Goal: Task Accomplishment & Management: Use online tool/utility

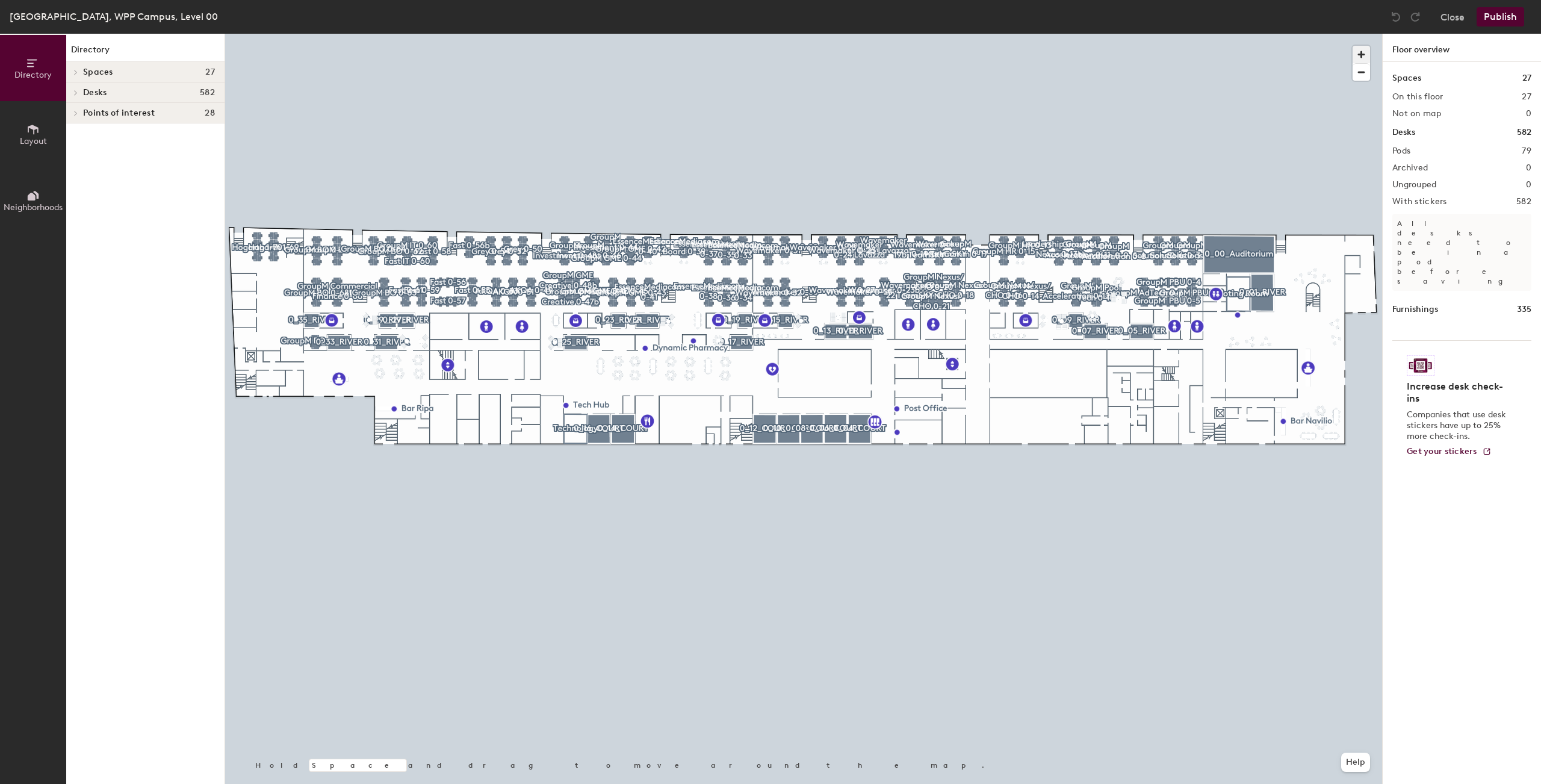
click at [1360, 51] on span "button" at bounding box center [1362, 54] width 17 height 17
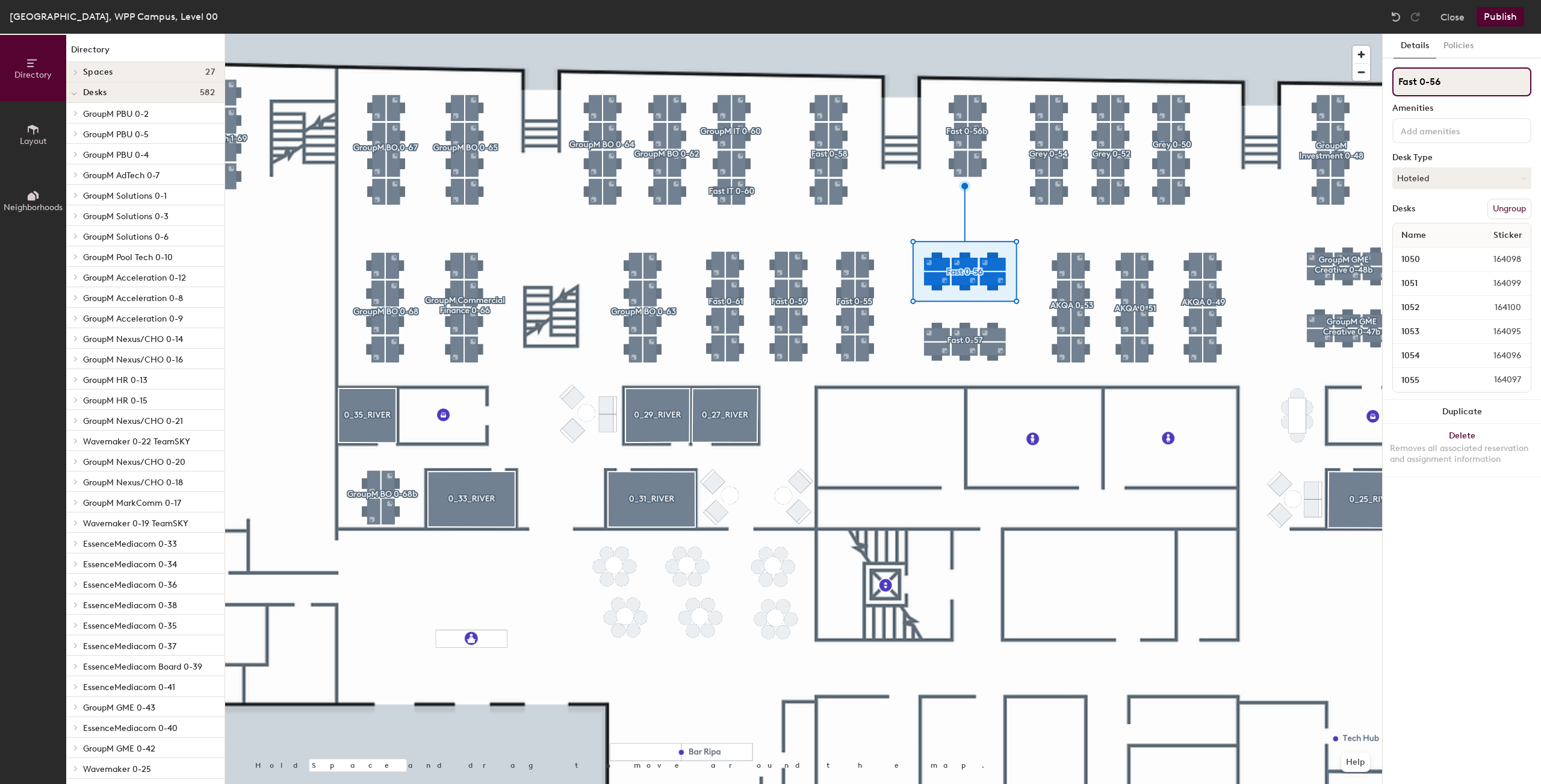
drag, startPoint x: 1421, startPoint y: 84, endPoint x: 1382, endPoint y: 86, distance: 39.1
click at [1392, 86] on input "Fast 0-56" at bounding box center [1462, 82] width 139 height 29
drag, startPoint x: 1436, startPoint y: 84, endPoint x: 1395, endPoint y: 83, distance: 41.0
click at [1395, 83] on input "GroupM 0-56" at bounding box center [1462, 82] width 139 height 29
type input "0-56"
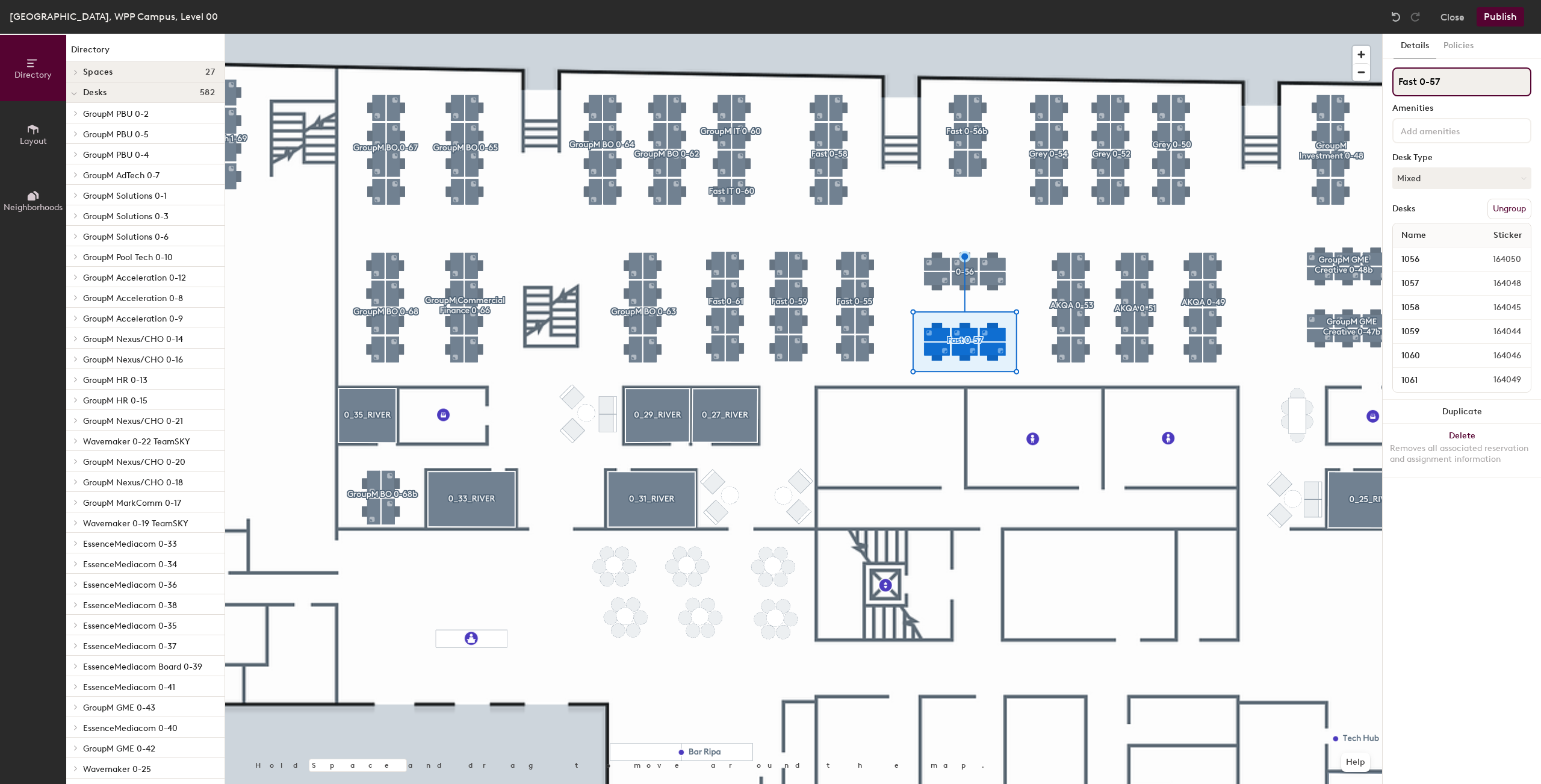
drag, startPoint x: 1421, startPoint y: 78, endPoint x: 1386, endPoint y: 84, distance: 35.5
click at [1392, 84] on input "Fast 0-57" at bounding box center [1462, 82] width 139 height 29
type input "0-57"
click at [1479, 173] on button "Mixed" at bounding box center [1462, 178] width 139 height 21
click at [1439, 252] on div "Hoteled" at bounding box center [1453, 252] width 120 height 18
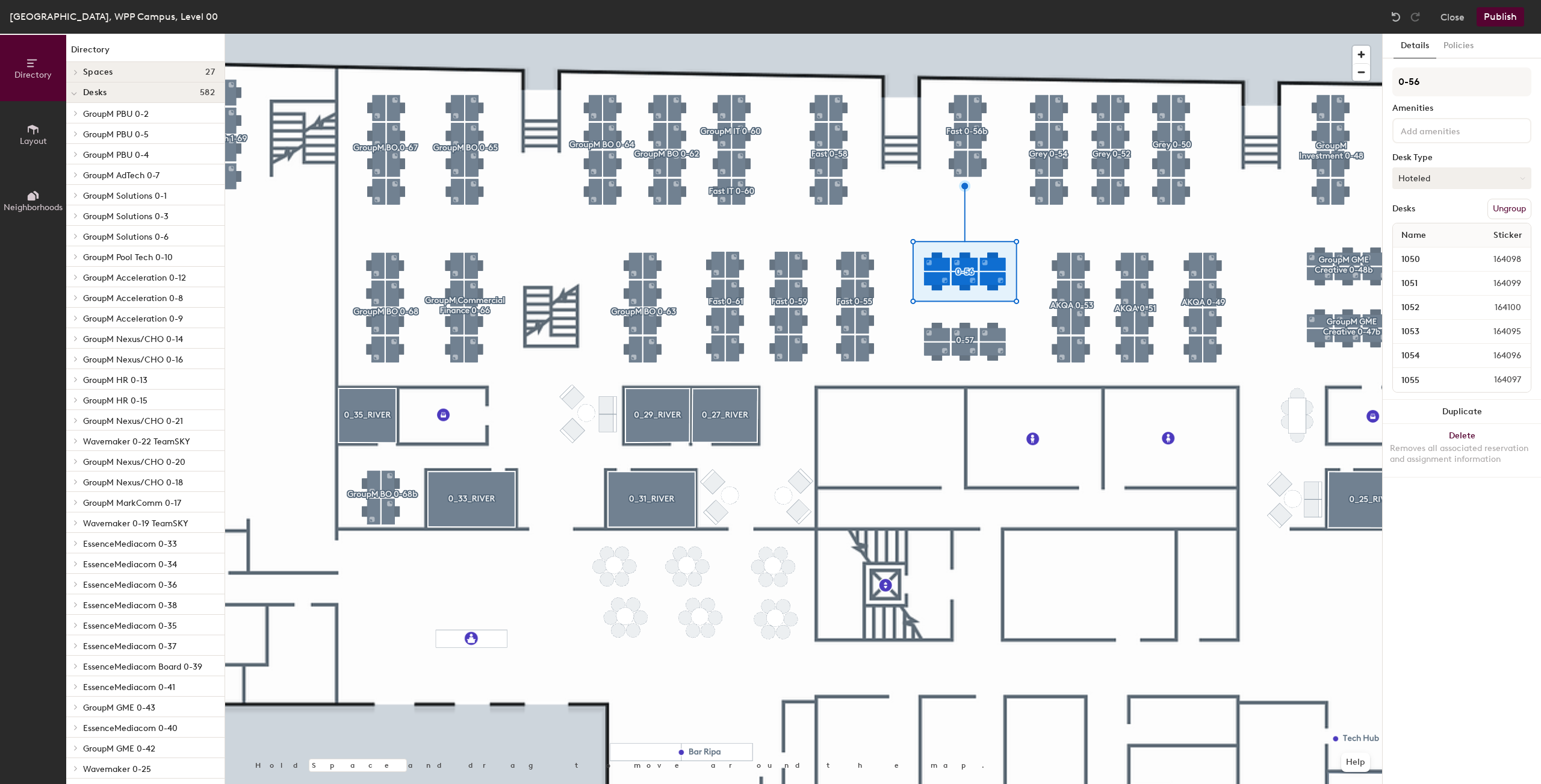
click at [1443, 183] on button "Hoteled" at bounding box center [1462, 178] width 139 height 21
click at [1431, 250] on div "Hoteled" at bounding box center [1453, 252] width 120 height 18
click at [1509, 15] on button "Publish" at bounding box center [1500, 17] width 48 height 19
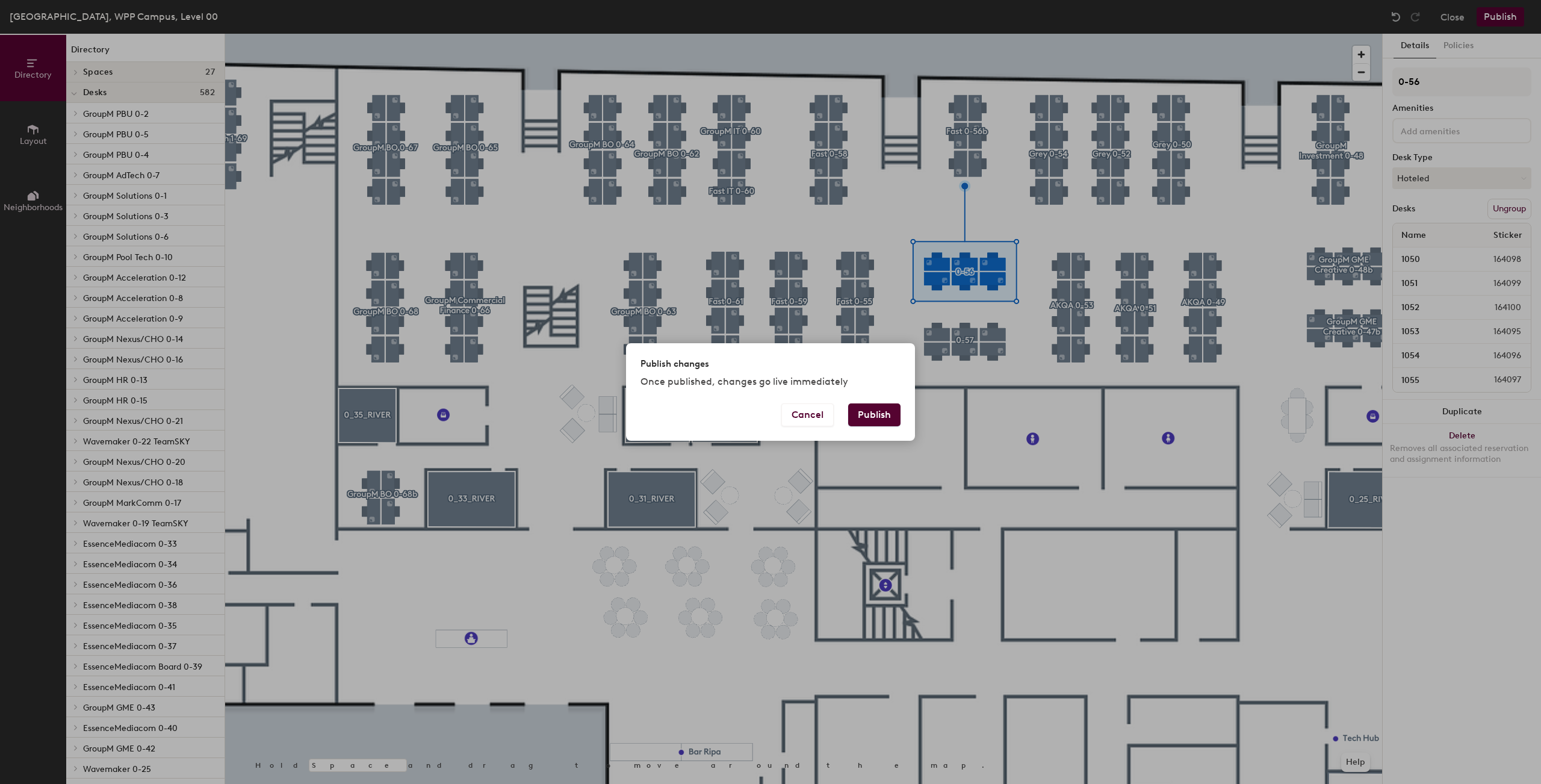
click at [889, 411] on button "Publish" at bounding box center [875, 415] width 52 height 23
